Goal: Use online tool/utility

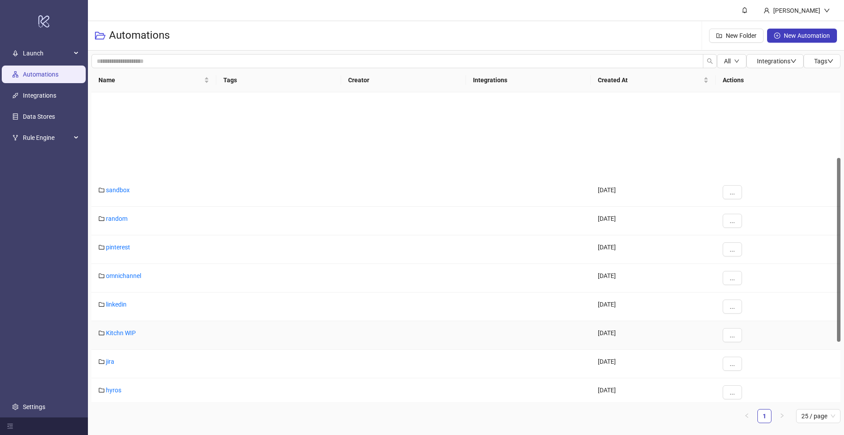
scroll to position [233, 0]
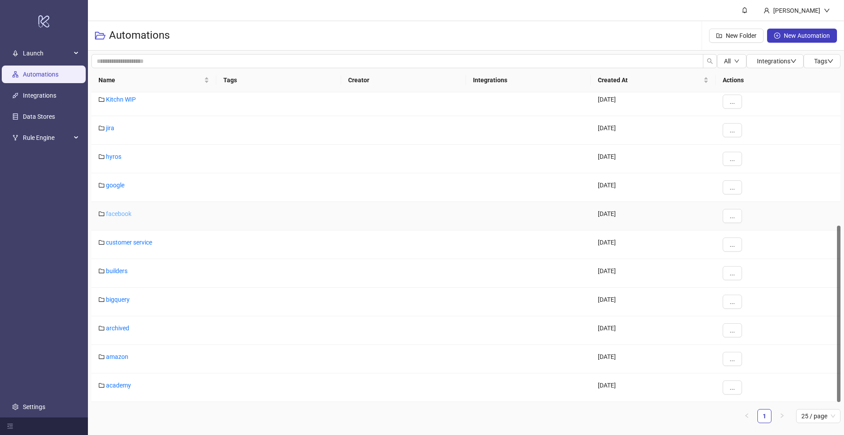
click at [116, 214] on link "facebook" at bounding box center [118, 213] width 25 height 7
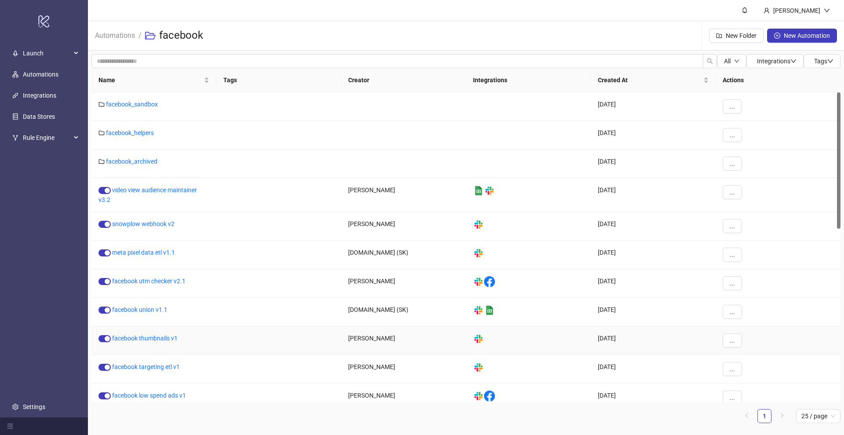
click at [155, 338] on link "facebook thumbnails v1" at bounding box center [144, 337] width 65 height 7
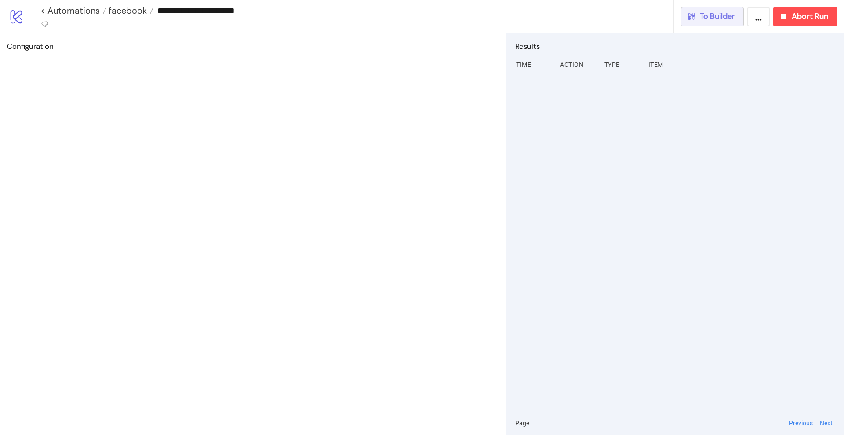
click at [697, 16] on div "To Builder" at bounding box center [710, 16] width 48 height 10
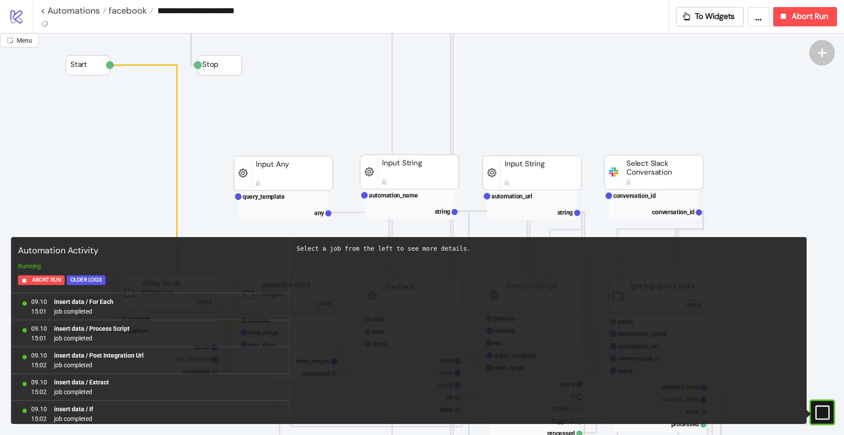
scroll to position [781, 0]
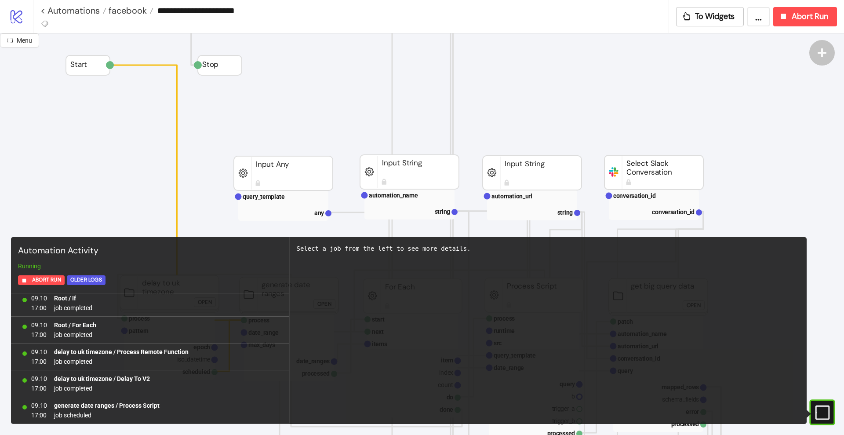
click at [821, 405] on icon "#e9k1n36qviq57_to { animation: e9k1n36qviq57_to__to 2000ms linear infinite norm…" at bounding box center [821, 411] width 15 height 15
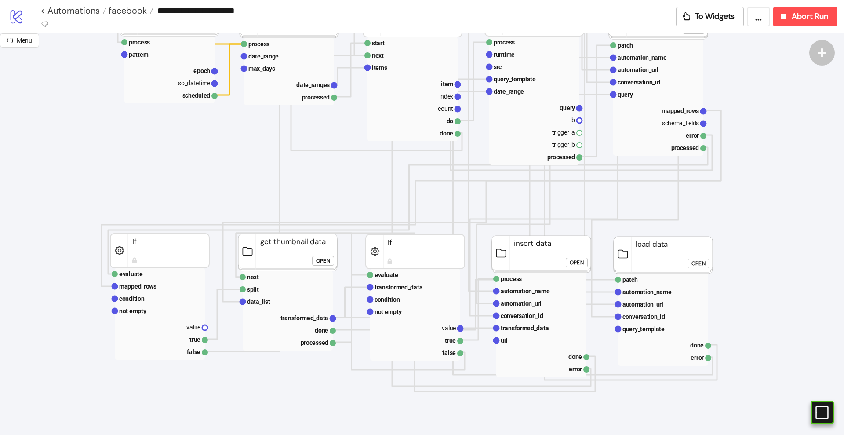
scroll to position [275, 0]
click at [321, 261] on div "Open" at bounding box center [323, 262] width 14 height 10
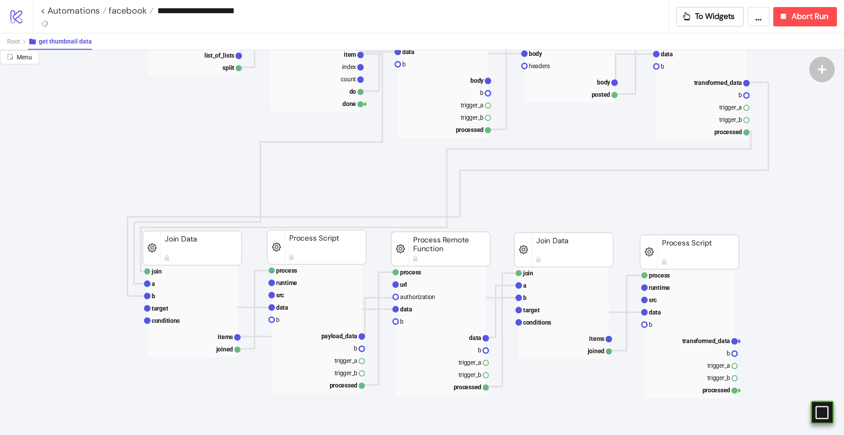
scroll to position [165, 0]
click at [414, 309] on rect at bounding box center [440, 308] width 90 height 12
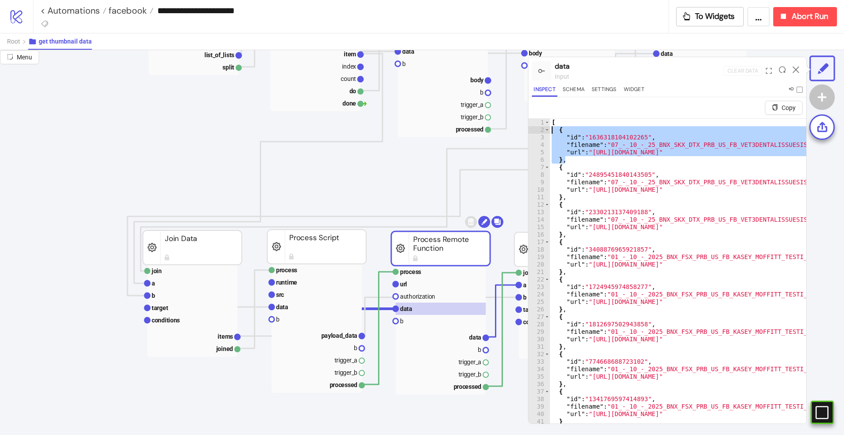
drag, startPoint x: 573, startPoint y: 161, endPoint x: 526, endPoint y: 133, distance: 54.2
click at [526, 133] on div "Menu data input Clear Data Inspect Schema Settings Widget Copy ** 1 2 3 4 5 6 7…" at bounding box center [422, 242] width 844 height 384
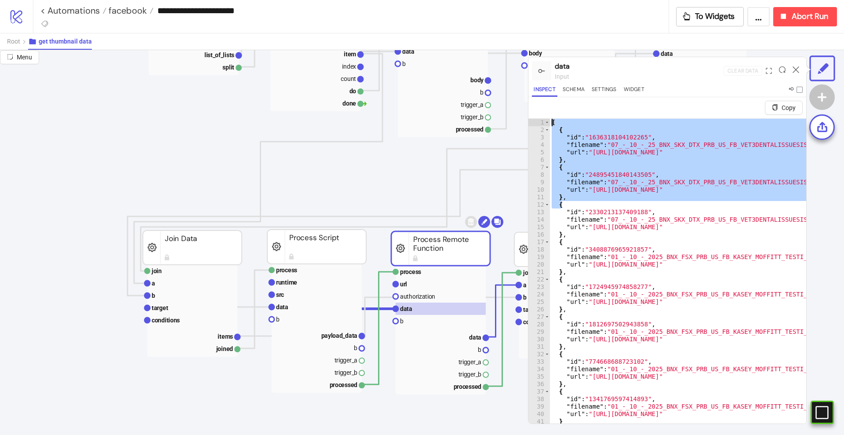
drag, startPoint x: 588, startPoint y: 204, endPoint x: 511, endPoint y: 113, distance: 119.0
click at [511, 113] on div "Menu data input Clear Data Inspect Schema Settings Widget Copy * 1 2 3 4 5 6 7 …" at bounding box center [422, 242] width 844 height 384
type textarea "* ***"
click at [337, 335] on text "payload_data" at bounding box center [339, 335] width 36 height 7
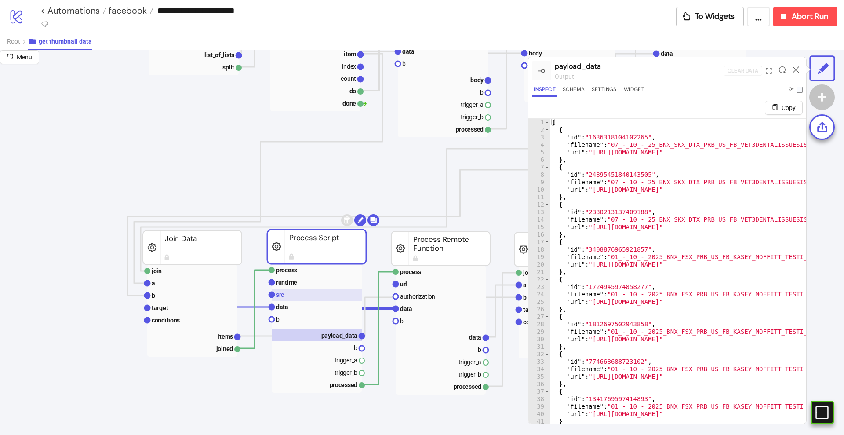
click at [309, 292] on rect at bounding box center [317, 294] width 90 height 12
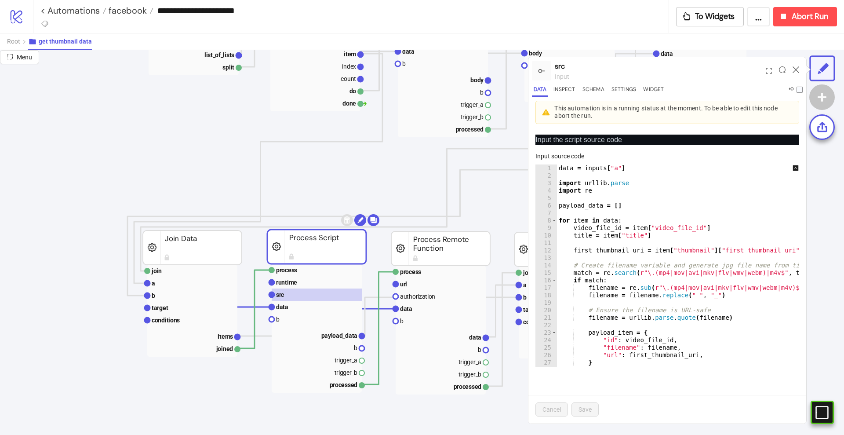
scroll to position [60, 0]
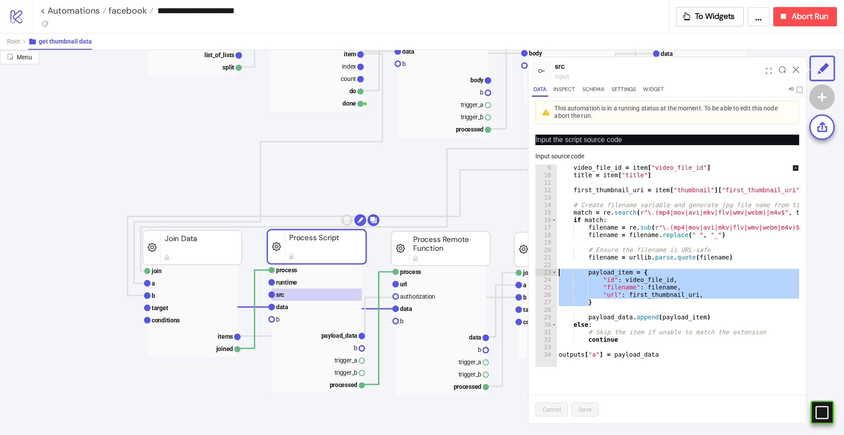
drag, startPoint x: 593, startPoint y: 304, endPoint x: 553, endPoint y: 267, distance: 54.1
click at [553, 267] on div "* 9 10 11 12 13 14 15 16 17 18 19 20 21 22 23 24 25 26 27 28 29 30 31 32 33 34 …" at bounding box center [667, 265] width 264 height 202
type textarea "**********"
